Goal: Task Accomplishment & Management: Use online tool/utility

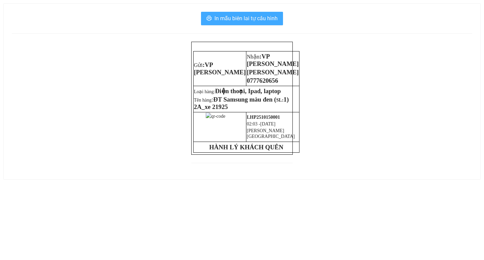
click at [238, 22] on span "In mẫu biên lai tự cấu hình" at bounding box center [246, 18] width 63 height 8
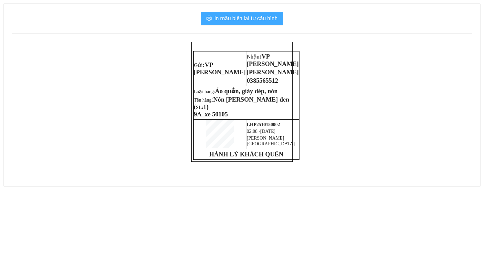
click at [261, 14] on span "In mẫu biên lai tự cấu hình" at bounding box center [246, 18] width 63 height 8
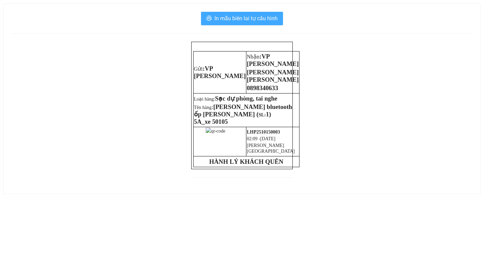
click at [247, 20] on span "In mẫu biên lai tự cấu hình" at bounding box center [246, 18] width 63 height 8
click at [231, 24] on button "In mẫu biên lai tự cấu hình" at bounding box center [242, 18] width 82 height 13
